Goal: Task Accomplishment & Management: Manage account settings

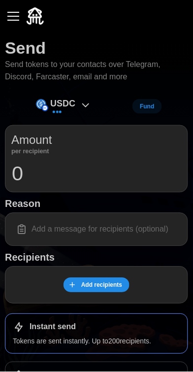
click at [8, 14] on button "button" at bounding box center [13, 16] width 17 height 17
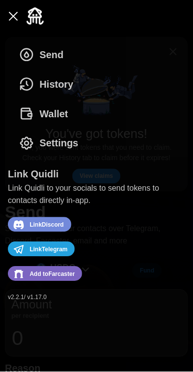
click at [68, 279] on span "Add to [GEOGRAPHIC_DATA]" at bounding box center [52, 274] width 45 height 13
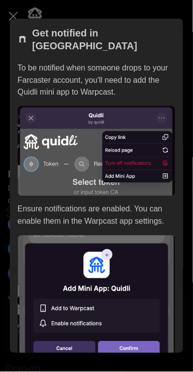
scroll to position [43, 0]
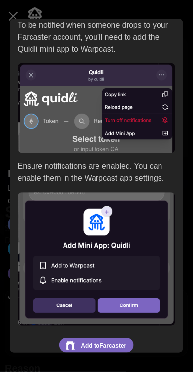
click at [120, 340] on span "Add to [GEOGRAPHIC_DATA]" at bounding box center [103, 346] width 45 height 13
click at [15, 27] on div "Get notified in [GEOGRAPHIC_DATA] To be notified when someone drops to your Far…" at bounding box center [97, 171] width 174 height 390
click at [125, 340] on span "Add to [GEOGRAPHIC_DATA]" at bounding box center [103, 346] width 45 height 13
click at [18, 20] on p "To be notified when someone drops to your Farcaster account, you'll need to add…" at bounding box center [97, 37] width 158 height 36
click at [34, 15] on div at bounding box center [96, 186] width 193 height 372
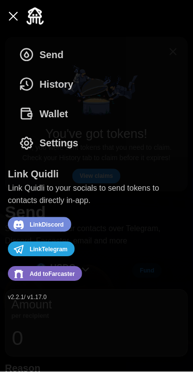
click at [34, 77] on icon "dots" at bounding box center [27, 84] width 16 height 16
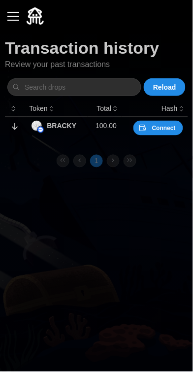
click at [10, 16] on div "button" at bounding box center [13, 16] width 12 height 1
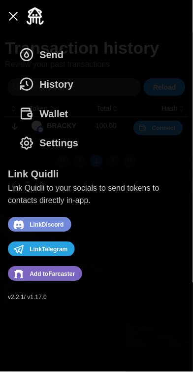
click at [18, 16] on div "button" at bounding box center [13, 16] width 12 height 1
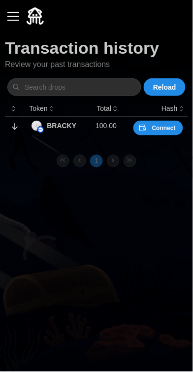
click at [168, 128] on span "Connect" at bounding box center [164, 128] width 24 height 14
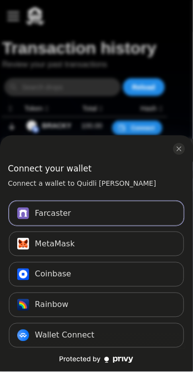
click at [121, 226] on button "Farcaster Connect" at bounding box center [96, 214] width 175 height 25
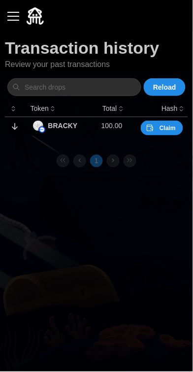
click at [168, 129] on span "Claim" at bounding box center [168, 128] width 16 height 14
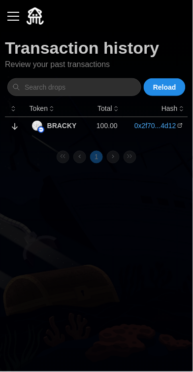
click at [10, 23] on button "button" at bounding box center [13, 16] width 17 height 17
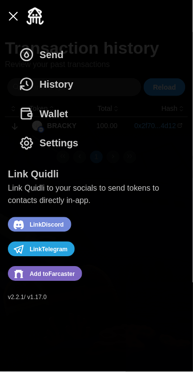
click at [33, 112] on icon "dots" at bounding box center [27, 114] width 16 height 16
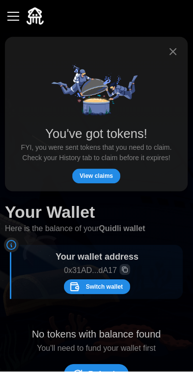
scroll to position [40, 0]
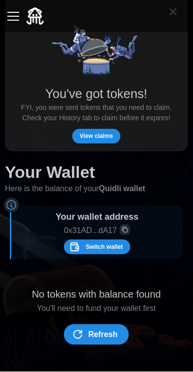
click at [119, 337] on button "Refresh" at bounding box center [96, 335] width 65 height 21
click at [118, 133] on button "View claims" at bounding box center [96, 136] width 48 height 15
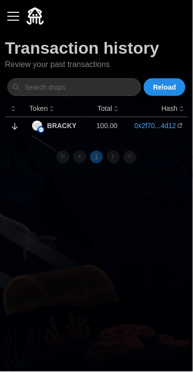
click at [63, 131] on p "BRACKY" at bounding box center [62, 126] width 30 height 10
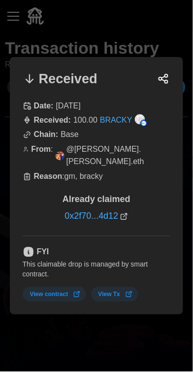
click at [128, 334] on div at bounding box center [96, 186] width 193 height 372
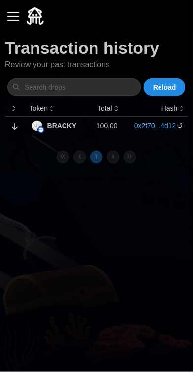
click at [10, 14] on button "button" at bounding box center [13, 16] width 17 height 17
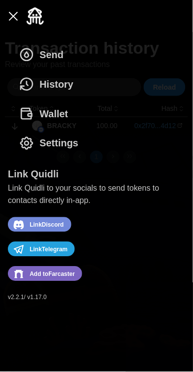
click at [85, 147] on button "Settings" at bounding box center [51, 144] width 87 height 30
